Goal: Transaction & Acquisition: Purchase product/service

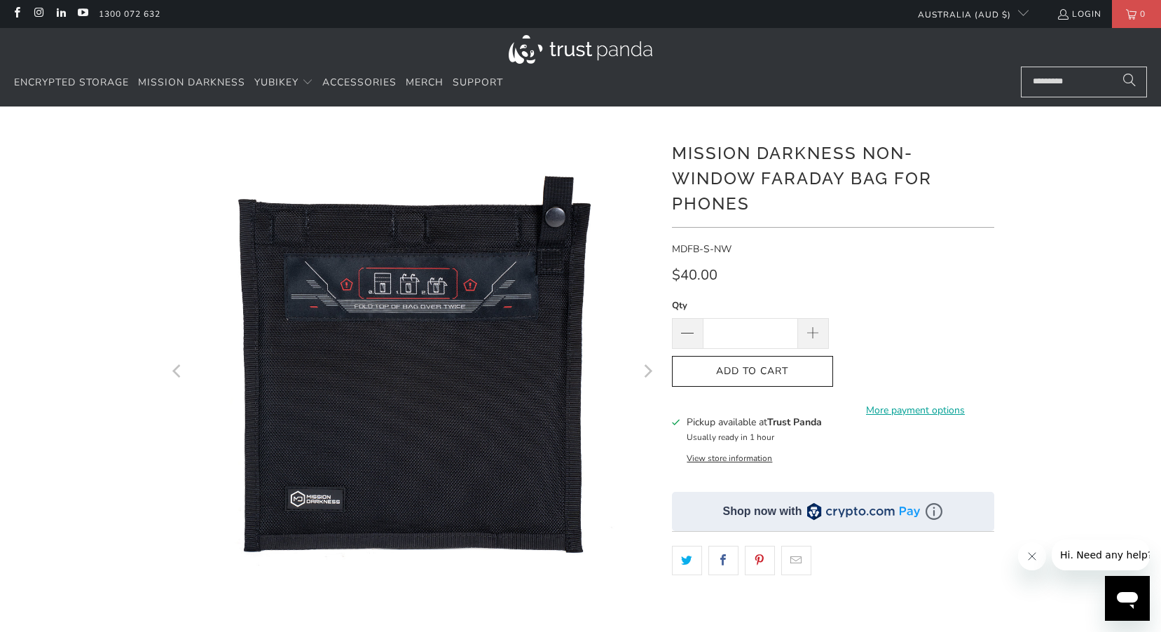
click at [768, 338] on input "*" at bounding box center [750, 333] width 95 height 31
type input "**"
click at [781, 371] on span "Add to Cart" at bounding box center [753, 372] width 132 height 12
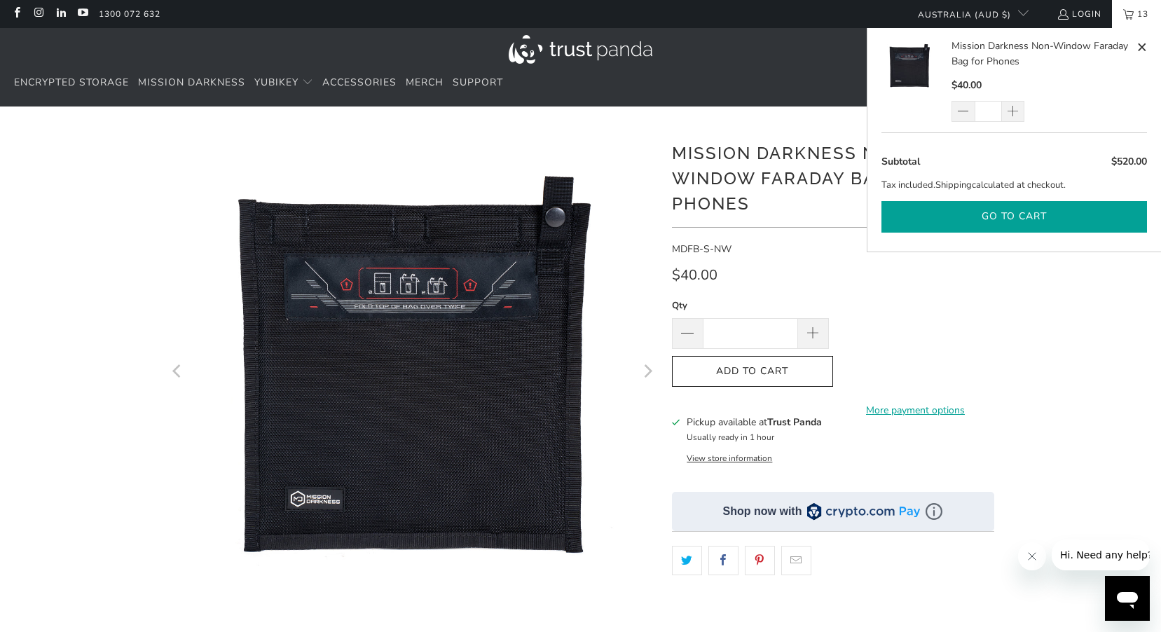
click at [1009, 218] on button "Go to cart" at bounding box center [1015, 217] width 266 height 32
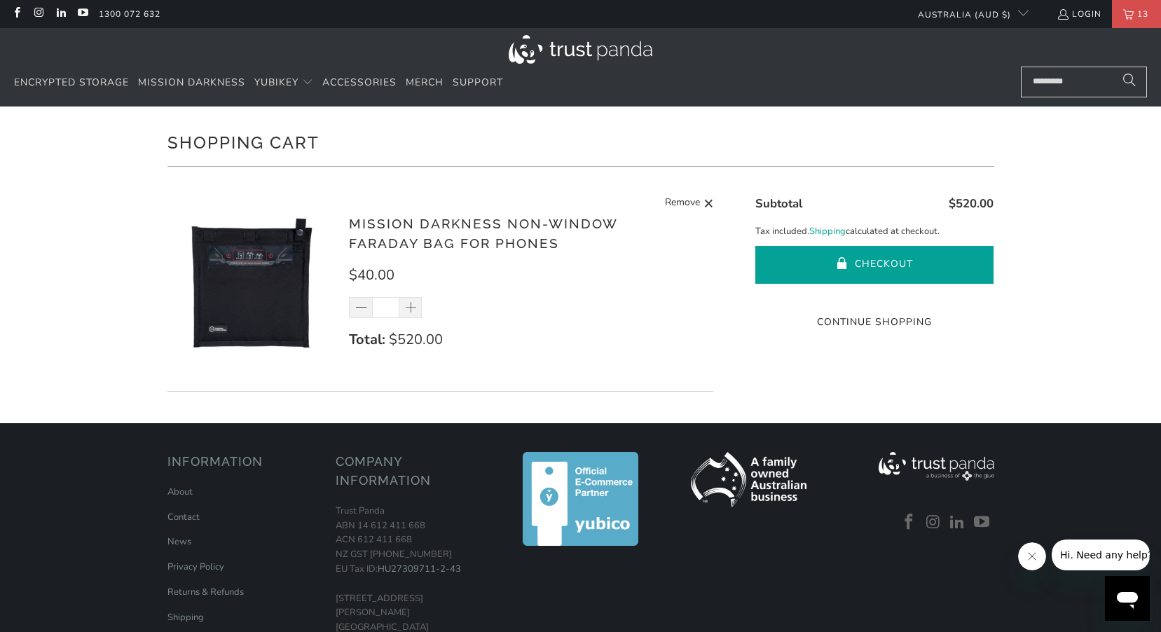
click at [897, 258] on button "Checkout" at bounding box center [875, 265] width 238 height 38
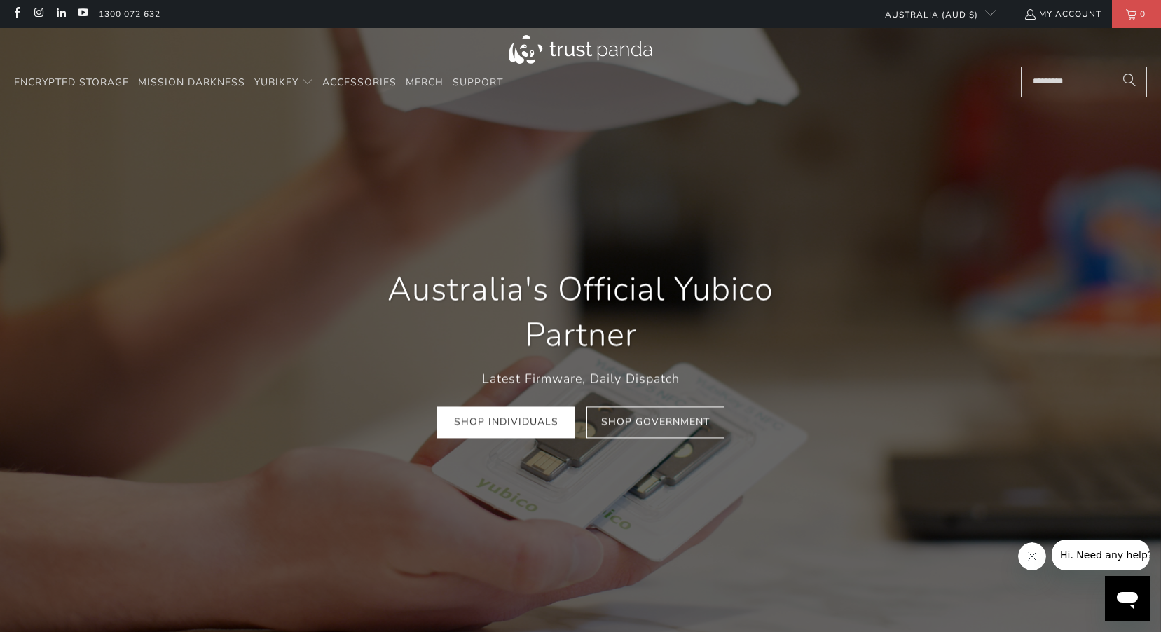
scroll to position [0, 180]
